Goal: Task Accomplishment & Management: Use online tool/utility

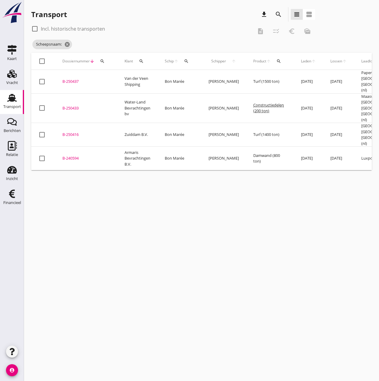
click at [186, 62] on icon "search" at bounding box center [186, 61] width 5 height 5
click at [201, 75] on input "Zoek op (scheeps)naam" at bounding box center [215, 79] width 62 height 10
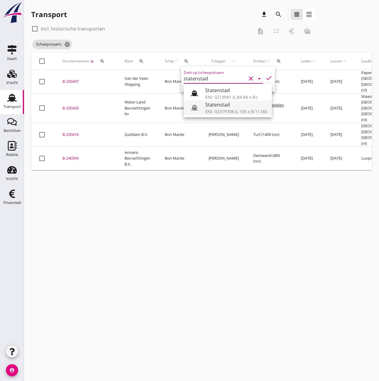
click at [220, 108] on div "ENI: 02319708 (L:105 x B:11.00)" at bounding box center [236, 111] width 62 height 6
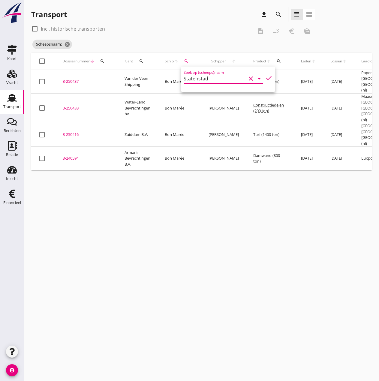
click at [265, 78] on icon "check" at bounding box center [268, 77] width 7 height 7
type input "Statenstad"
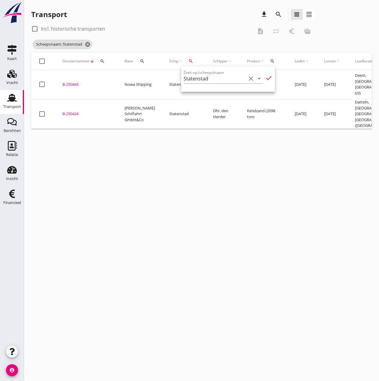
click at [71, 111] on div "B-250426" at bounding box center [86, 114] width 48 height 6
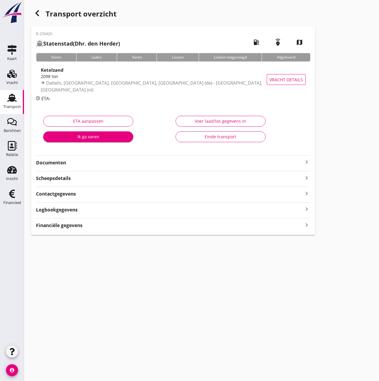
click at [70, 225] on strong "Financiële gegevens" at bounding box center [59, 225] width 47 height 7
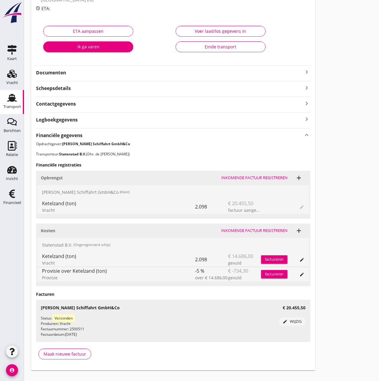
scroll to position [101, 0]
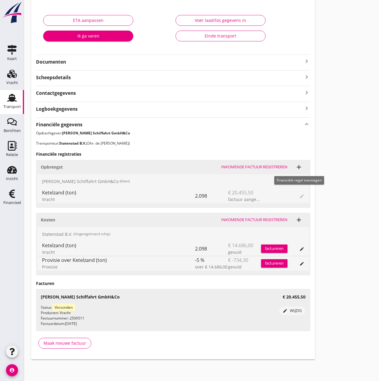
click at [303, 167] on div "add" at bounding box center [299, 167] width 8 height 7
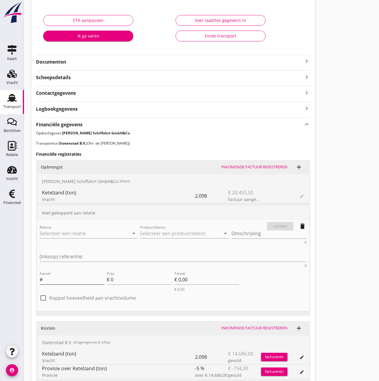
click at [59, 275] on input "Aantal" at bounding box center [74, 280] width 61 height 10
click at [53, 275] on input "Aantal" at bounding box center [74, 280] width 61 height 10
type input "45.52"
click at [114, 275] on input "0" at bounding box center [141, 280] width 61 height 10
click at [118, 275] on input "0" at bounding box center [141, 280] width 61 height 10
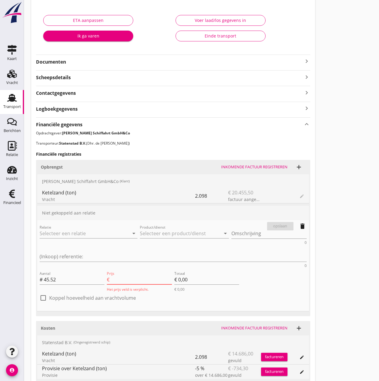
type input "9"
type input "€ 409,68"
type input "€ 0,00"
type input "9.7"
type input "€ 441,54"
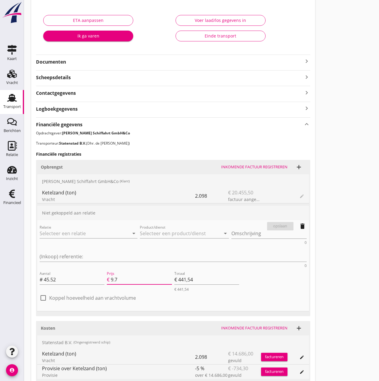
type input "9.75"
type input "€ 443,82"
type input "9.7"
type input "€ 441,54"
type input "€ 0,00"
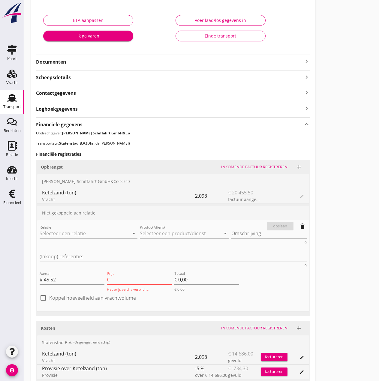
type input "9"
type input "€ 409,68"
type input "9.7"
type input "€ 441,54"
type input "9.75"
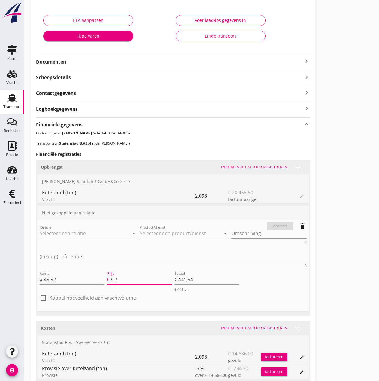
type input "€ 443,82"
type input "9.75"
click at [211, 275] on input "€ 443,82" at bounding box center [206, 280] width 65 height 10
click at [44, 293] on div at bounding box center [43, 298] width 10 height 10
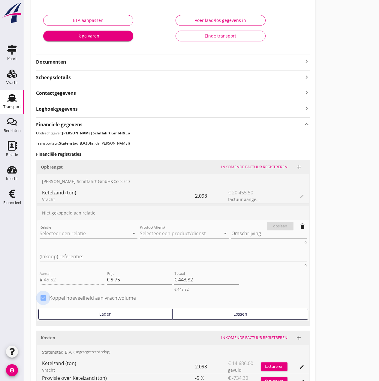
click at [42, 293] on div at bounding box center [43, 298] width 10 height 10
checkbox input "false"
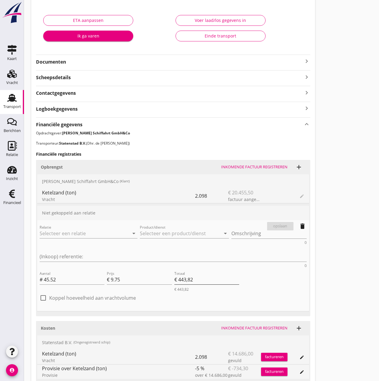
click at [212, 275] on input "€ 443,82" at bounding box center [206, 280] width 65 height 10
click at [165, 293] on div "check_box_outline_blank Koppel hoeveelheid aan vrachtvolume" at bounding box center [173, 301] width 267 height 16
click at [73, 233] on input "Relatie" at bounding box center [80, 234] width 81 height 10
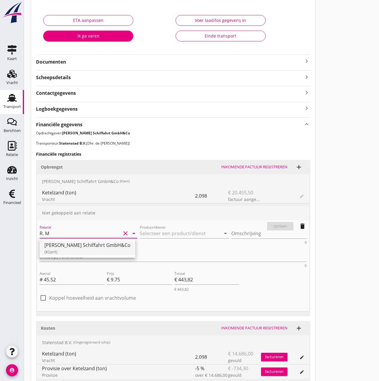
click at [72, 247] on div "[PERSON_NAME] Schiffahrt GmbH&Co" at bounding box center [87, 245] width 86 height 7
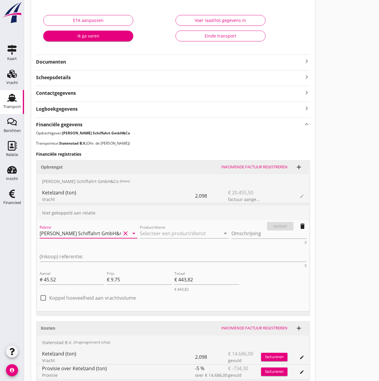
type input "[PERSON_NAME] Schiffahrt GmbH&Co"
